Goal: Task Accomplishment & Management: Manage account settings

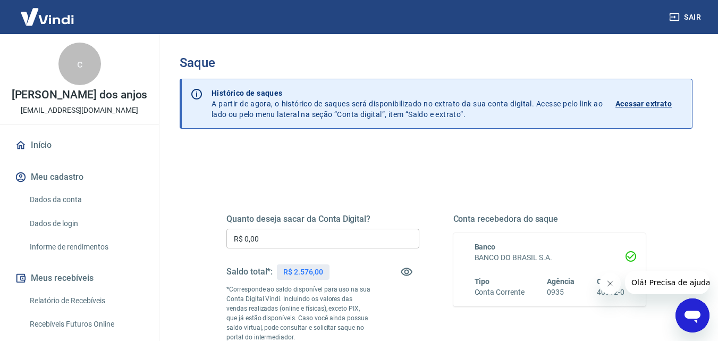
click at [269, 240] on input "R$ 0,00" at bounding box center [322, 238] width 193 height 20
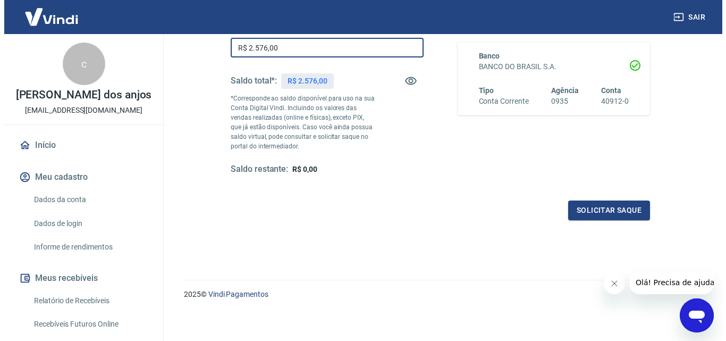
scroll to position [194, 0]
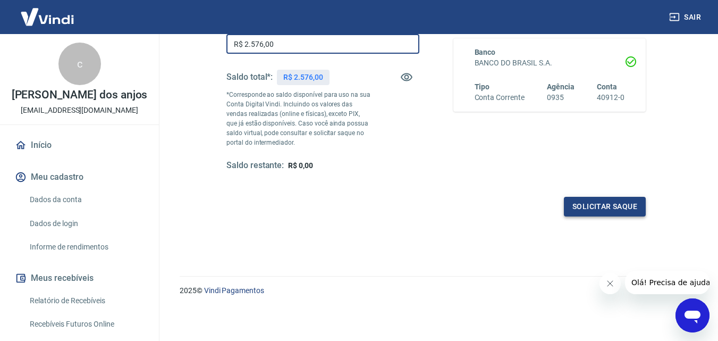
type input "R$ 2.576,00"
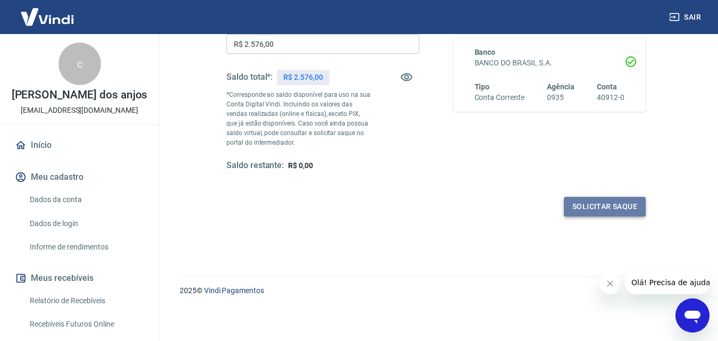
click at [618, 206] on button "Solicitar saque" at bounding box center [605, 207] width 82 height 20
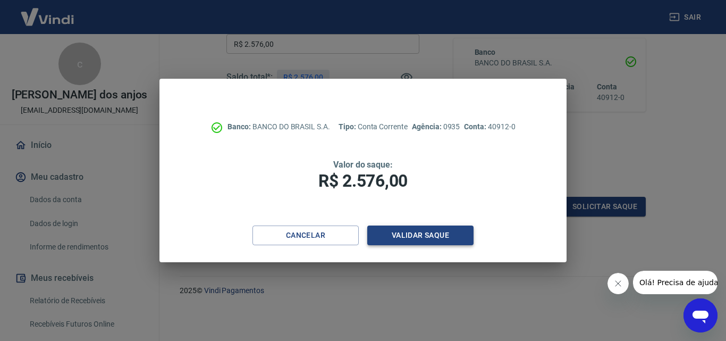
click at [390, 228] on button "Validar saque" at bounding box center [420, 235] width 106 height 20
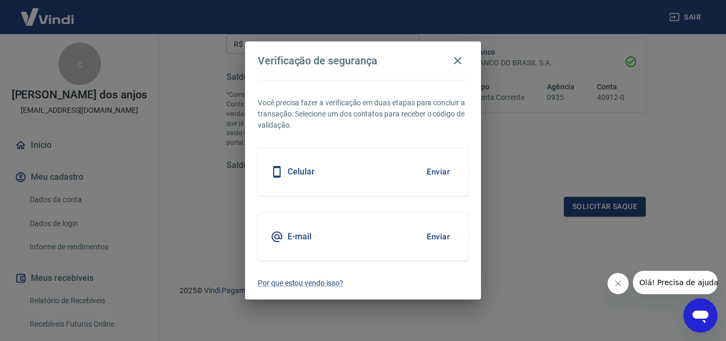
click at [338, 228] on div "E-mail Enviar" at bounding box center [363, 237] width 210 height 48
click at [433, 237] on button "Enviar" at bounding box center [438, 236] width 35 height 22
click at [431, 232] on button "Enviar" at bounding box center [438, 236] width 35 height 22
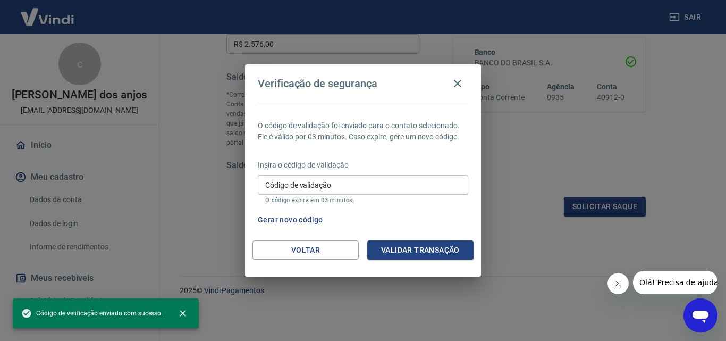
click at [444, 236] on div "O código de validação foi enviado para o contato selecionado. Ele é válido por …" at bounding box center [363, 172] width 236 height 138
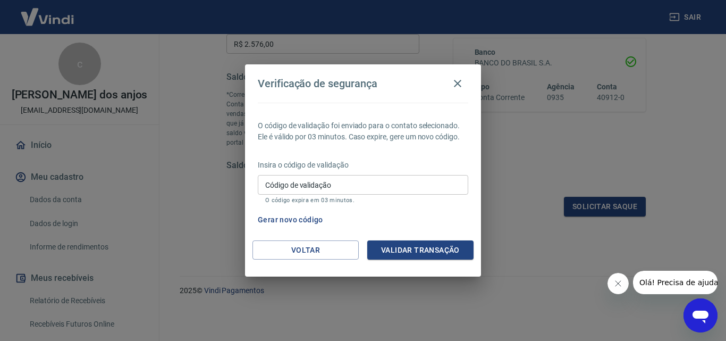
click at [373, 176] on input "Código de validação" at bounding box center [363, 185] width 210 height 20
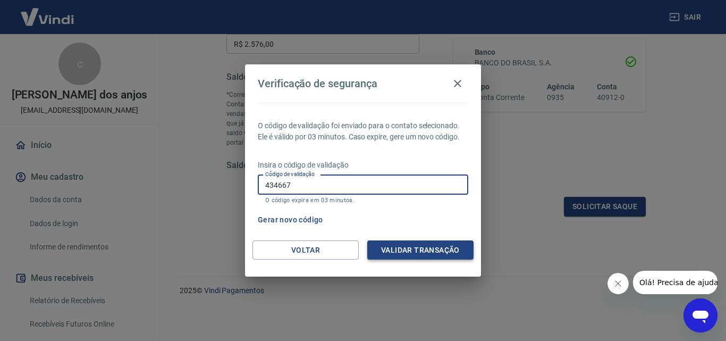
type input "434667"
click at [391, 253] on button "Validar transação" at bounding box center [420, 250] width 106 height 20
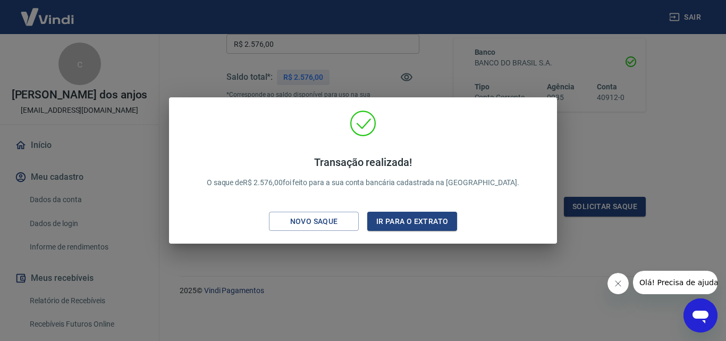
click at [381, 264] on div "Transação realizada! O saque de R$ 2.576,00 foi feito para a sua conta bancária…" at bounding box center [363, 170] width 726 height 341
